Goal: Transaction & Acquisition: Purchase product/service

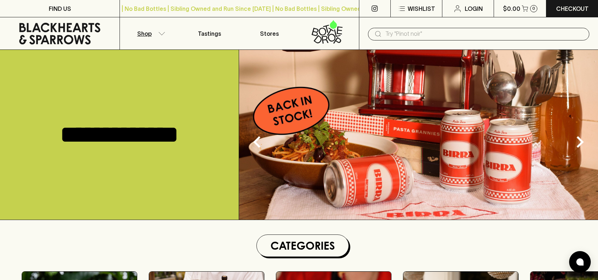
click at [162, 34] on icon "button" at bounding box center [161, 34] width 7 height 4
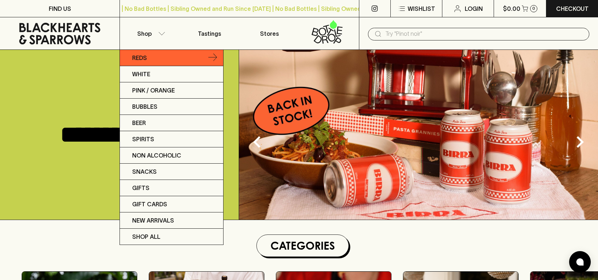
click at [141, 56] on p "Reds" at bounding box center [139, 57] width 15 height 9
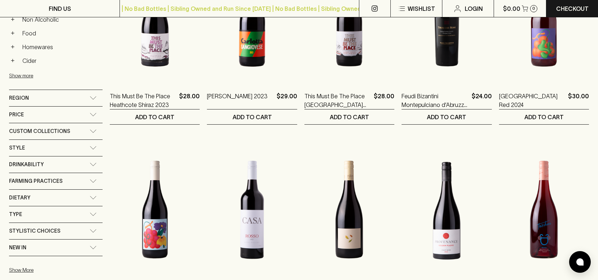
scroll to position [385, 0]
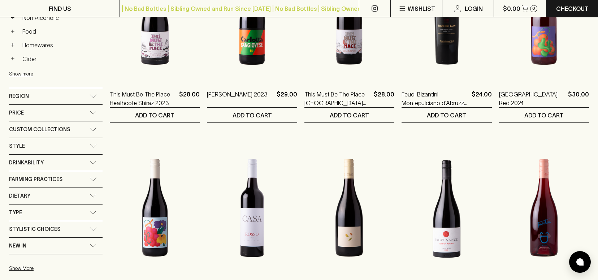
click at [96, 94] on icon at bounding box center [93, 96] width 7 height 4
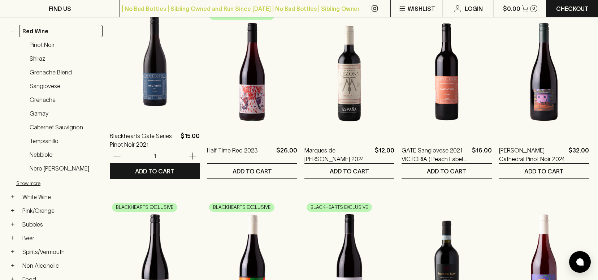
scroll to position [0, 0]
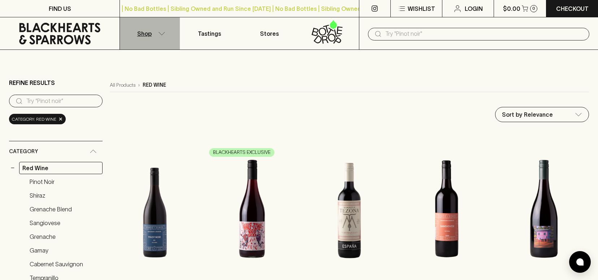
click at [163, 33] on icon "button" at bounding box center [161, 34] width 7 height 4
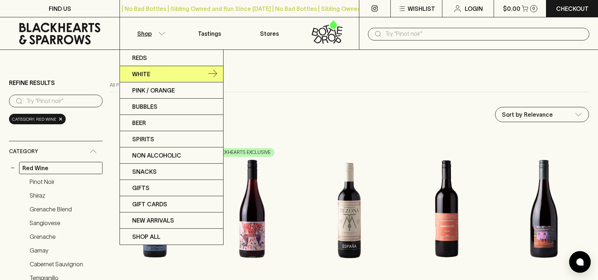
click at [146, 75] on p "White" at bounding box center [141, 74] width 18 height 9
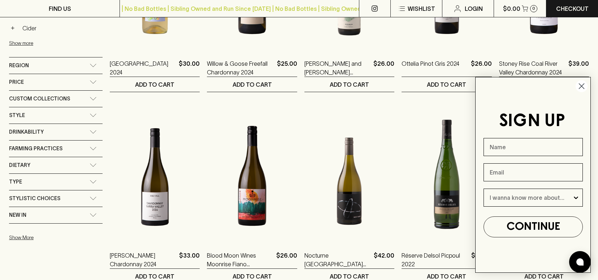
scroll to position [434, 0]
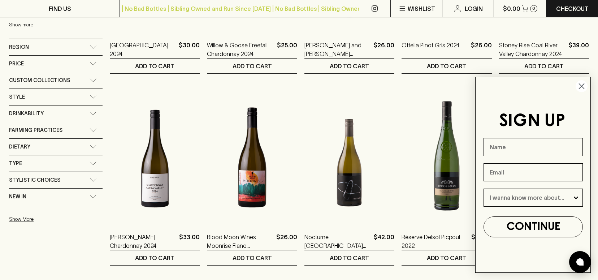
click at [92, 42] on div "Region" at bounding box center [56, 47] width 94 height 16
